Goal: Go to known website: Access a specific website the user already knows

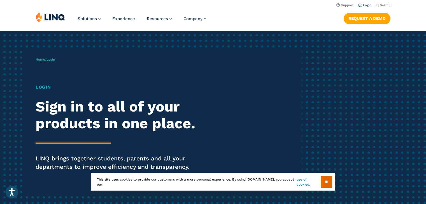
click at [368, 6] on link "Login" at bounding box center [364, 5] width 13 height 4
click at [365, 6] on link "Login" at bounding box center [364, 5] width 13 height 4
